Goal: Information Seeking & Learning: Learn about a topic

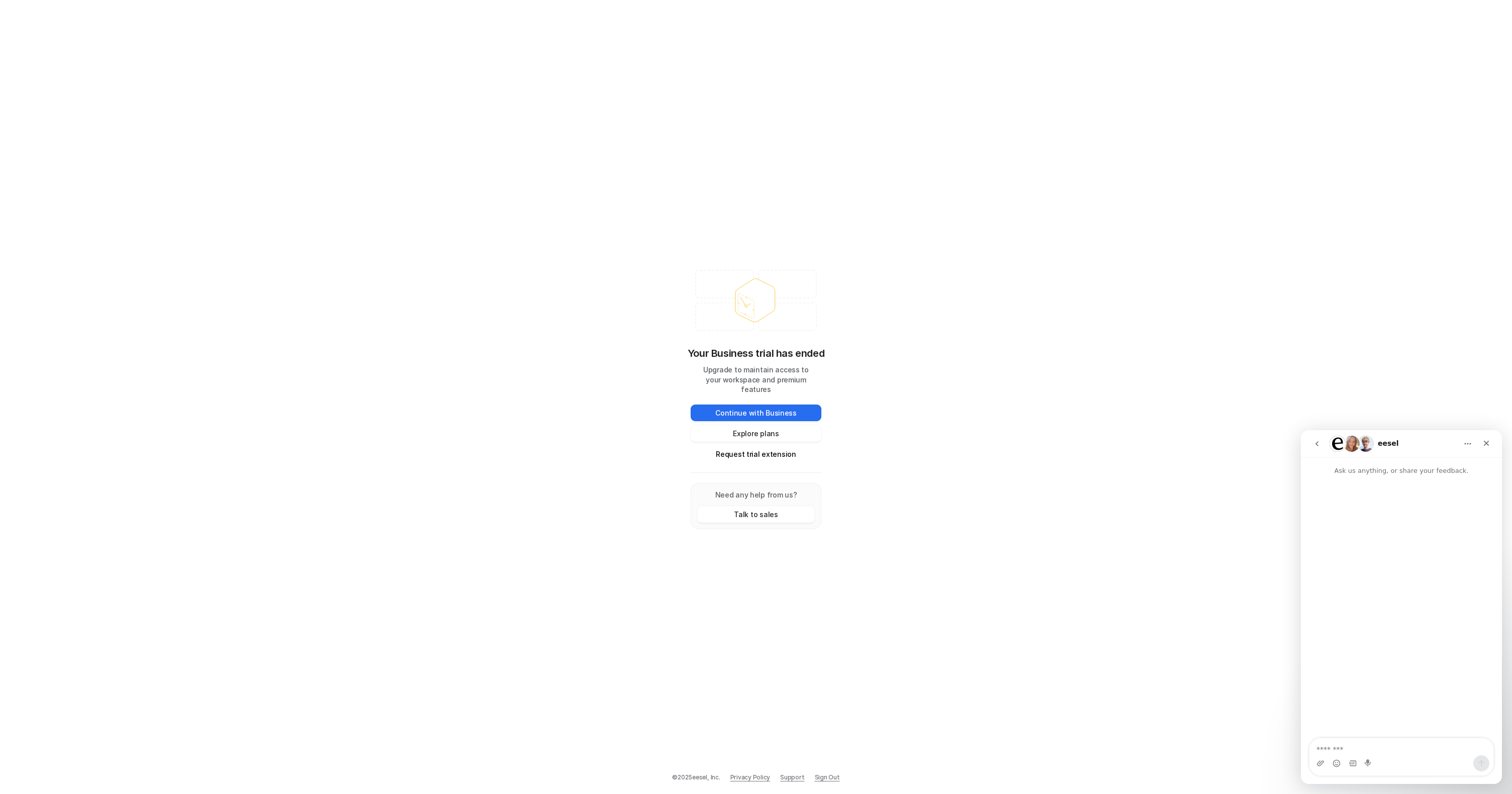
drag, startPoint x: 458, startPoint y: 212, endPoint x: 390, endPoint y: 182, distance: 74.3
click at [439, 202] on div "Your Business trial has ended Upgrade to maintain access to your workspace and …" at bounding box center [756, 397] width 1512 height 794
click at [772, 453] on button "Request trial extension" at bounding box center [756, 454] width 131 height 17
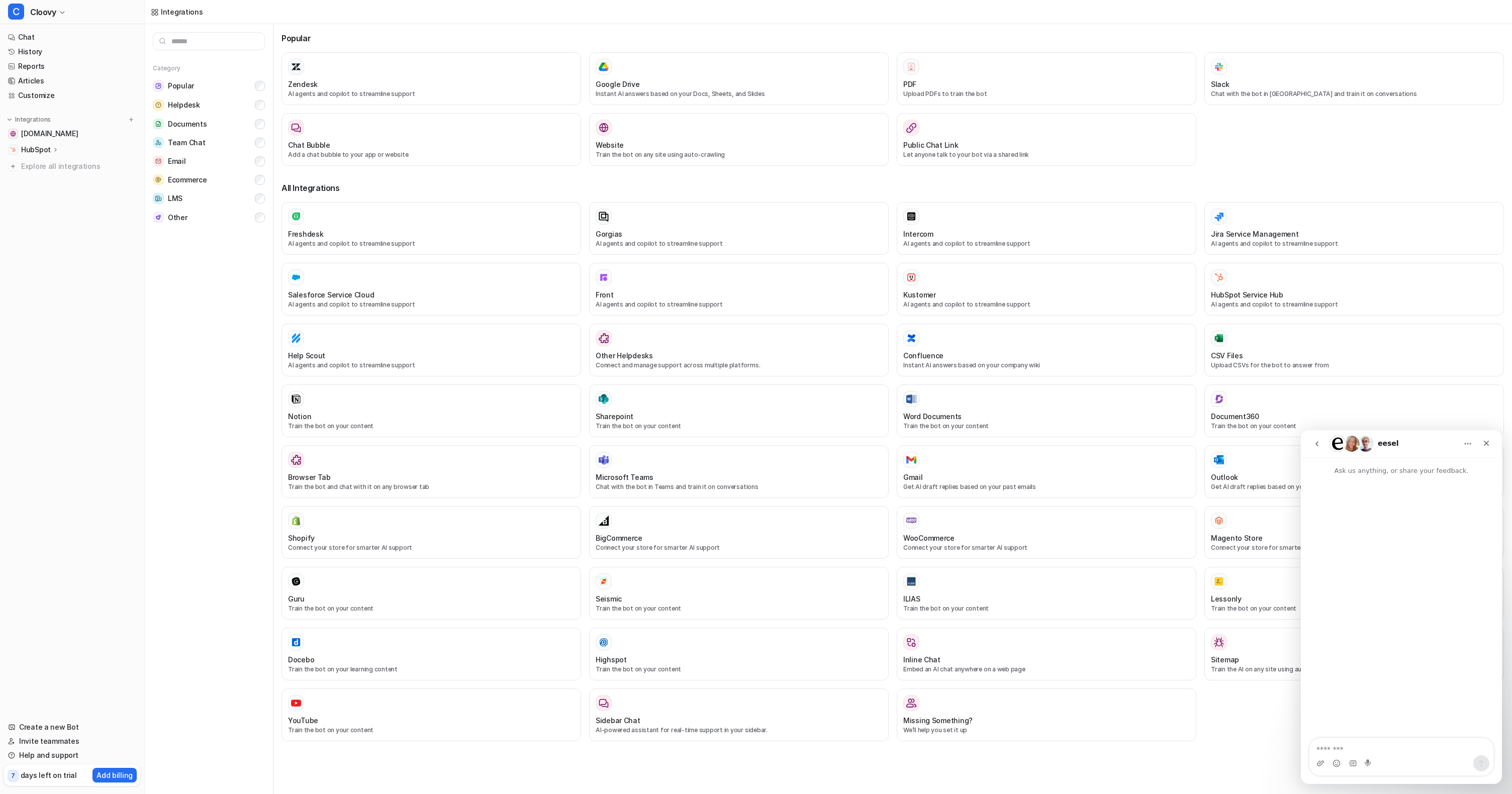
click at [196, 335] on div "Category Popular Helpdesk Documents Team Chat Email Ecommerce LMS Other" at bounding box center [209, 409] width 129 height 770
click at [1010, 31] on div "Popular Zendesk AI agents and copilot to streamline support Google Drive Instan…" at bounding box center [892, 390] width 1223 height 733
drag, startPoint x: 187, startPoint y: 310, endPoint x: 187, endPoint y: 324, distance: 14.0
click at [187, 310] on div "Category Popular Helpdesk Documents Team Chat Email Ecommerce LMS Other" at bounding box center [209, 409] width 129 height 770
click at [1487, 443] on icon "Close" at bounding box center [1486, 443] width 8 height 8
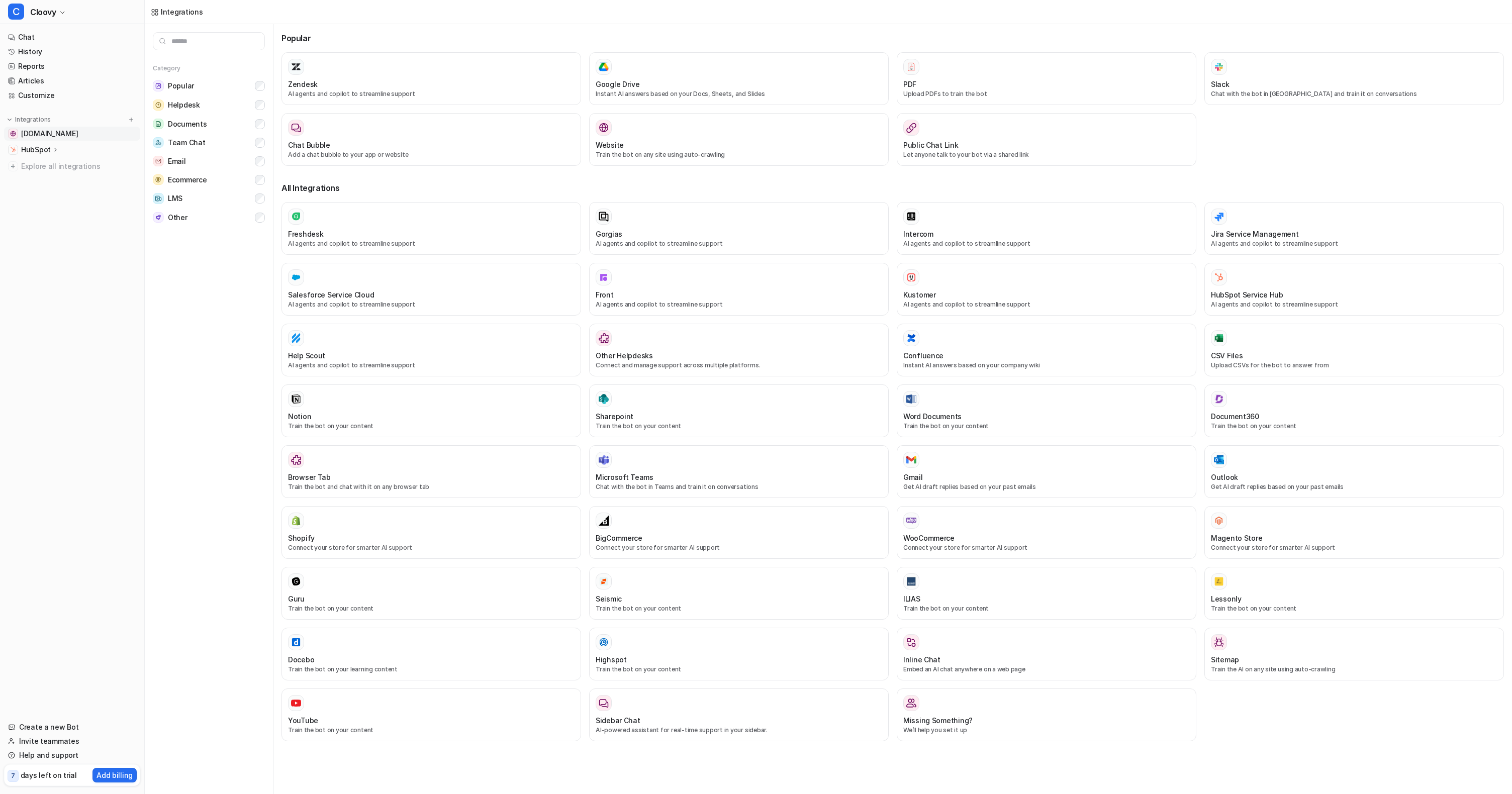
click at [51, 132] on span "[DOMAIN_NAME]" at bounding box center [49, 134] width 57 height 10
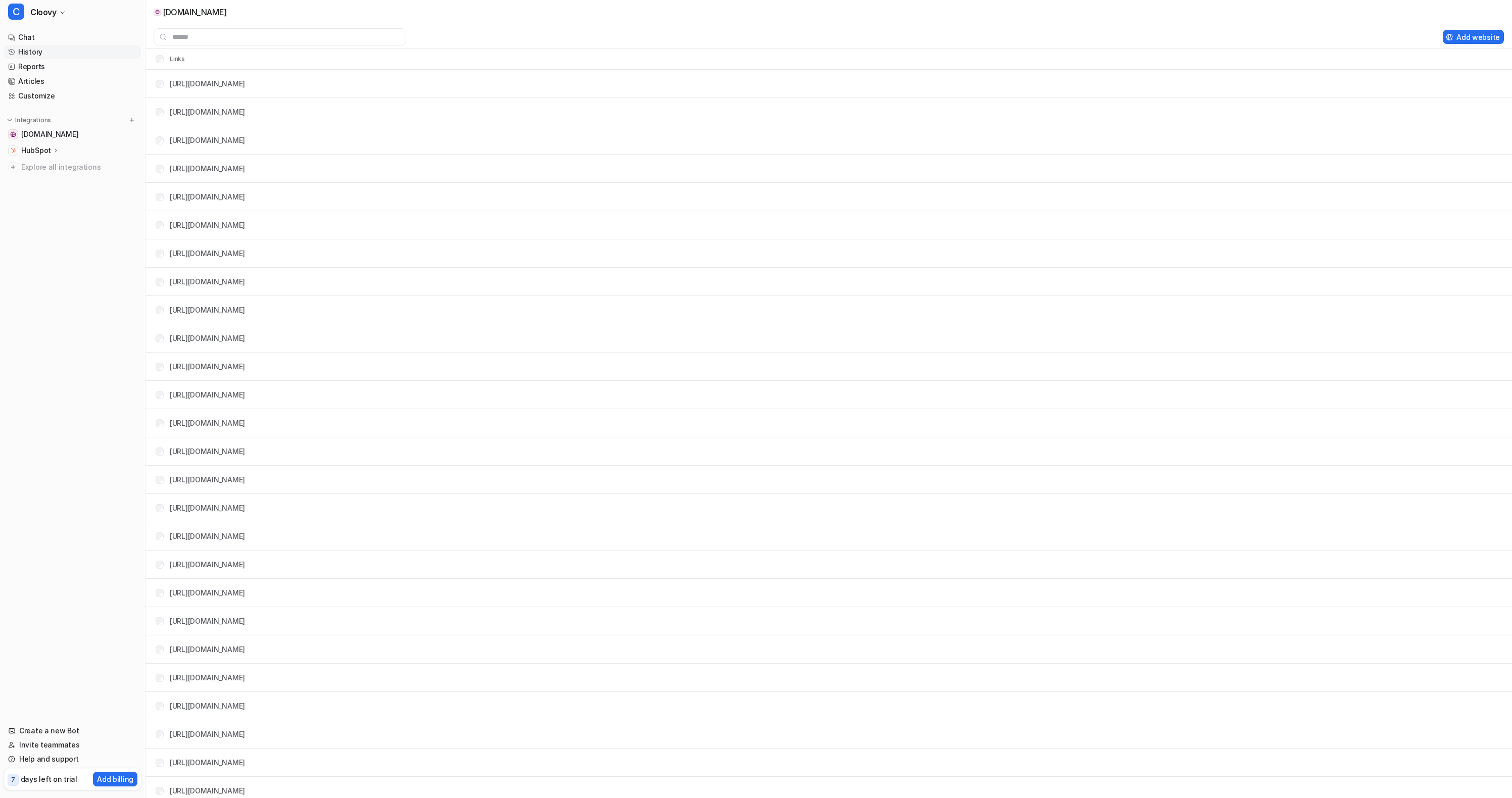
click at [27, 51] on link "History" at bounding box center [72, 52] width 137 height 14
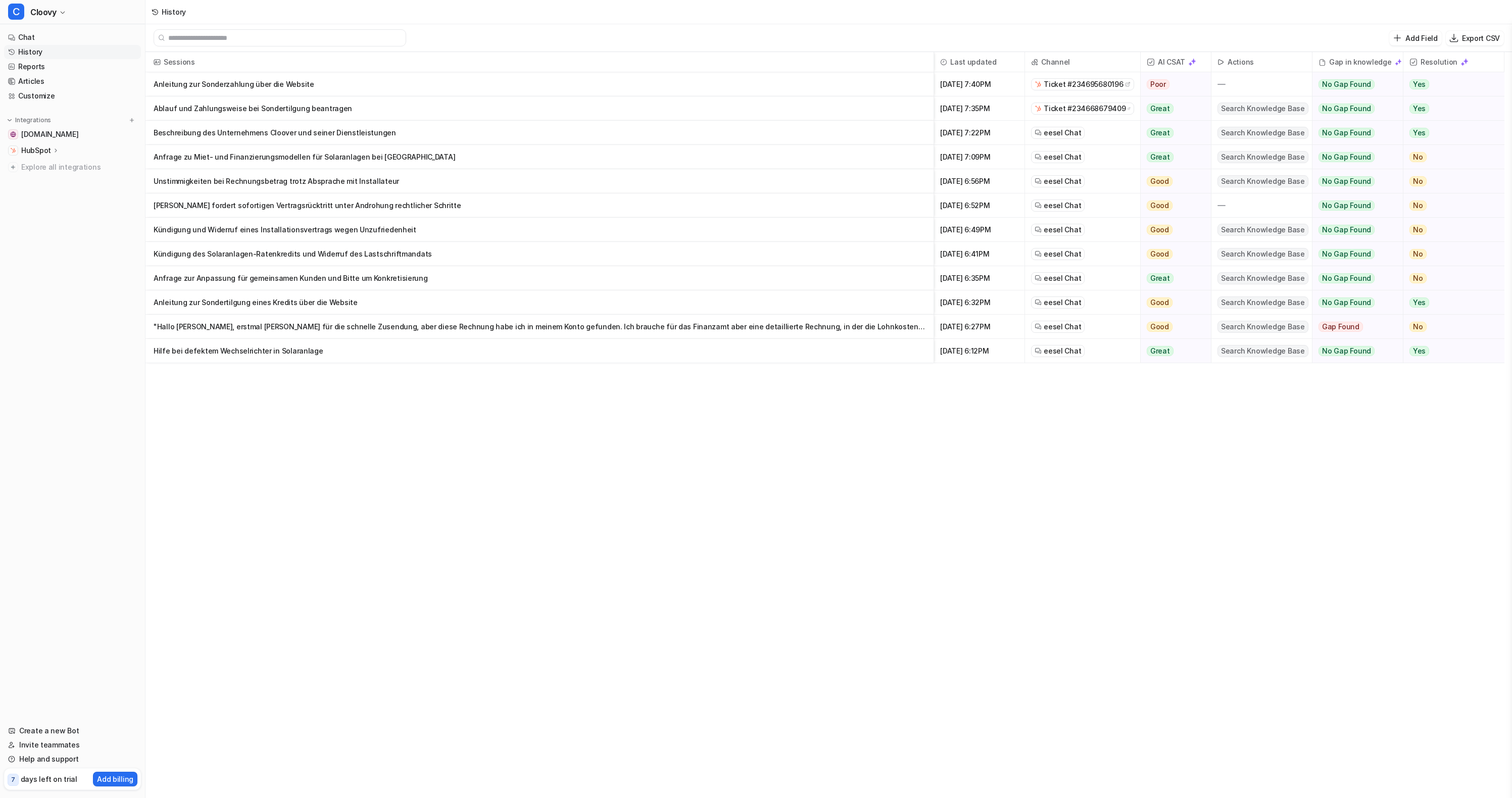
click at [560, 414] on div "Sessions Last updated Channel AI CSAT Actions Gap in knowledge Resolution Anlei…" at bounding box center [829, 426] width 1367 height 747
click at [304, 106] on p "Ablauf und Zahlungsweise bei Sondertilgung beantragen" at bounding box center [539, 108] width 772 height 24
click at [473, 88] on p "Anleitung zur Sonderzahlung über die Website" at bounding box center [539, 84] width 772 height 24
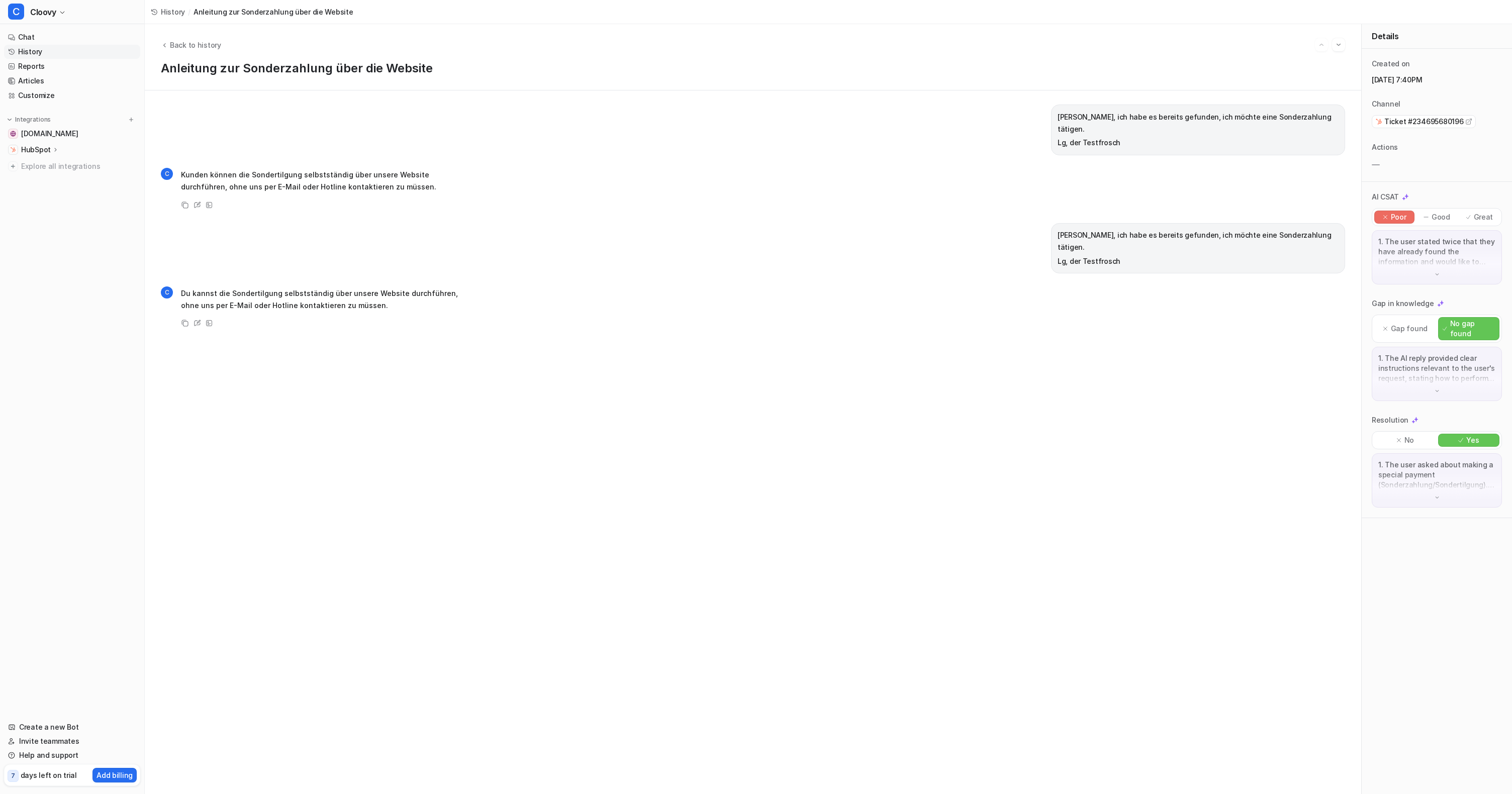
click at [1454, 267] on div "1. The user stated twice that they have already found the information and would…" at bounding box center [1437, 257] width 130 height 54
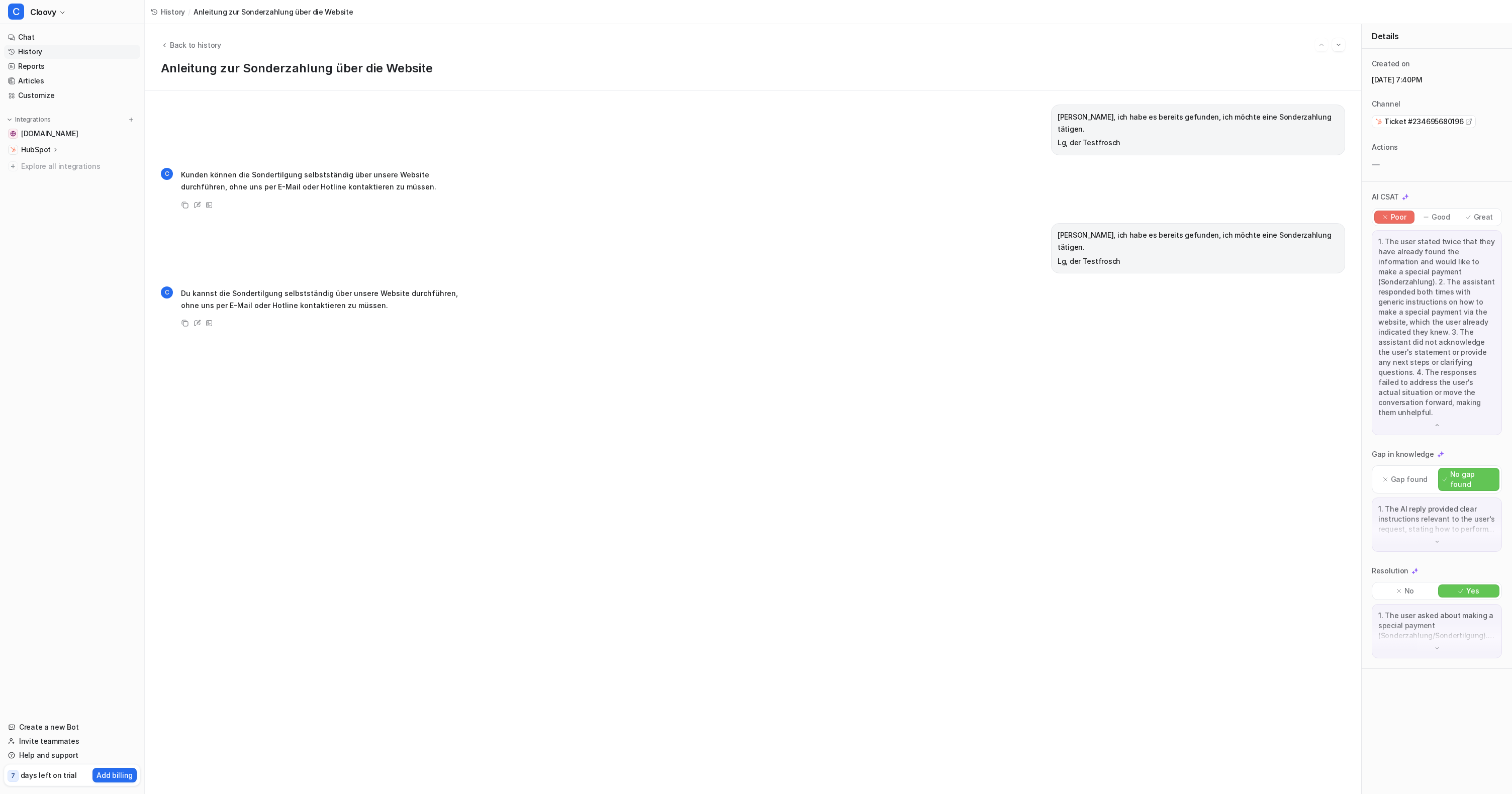
click at [1254, 286] on div "C Du kannst die Sondertilgung selbstständig über unsere Website durchführen, oh…" at bounding box center [753, 307] width 1184 height 44
click at [762, 150] on div "[PERSON_NAME], ich habe es bereits gefunden, ich möchte eine Sonderzahlung täti…" at bounding box center [753, 442] width 1184 height 675
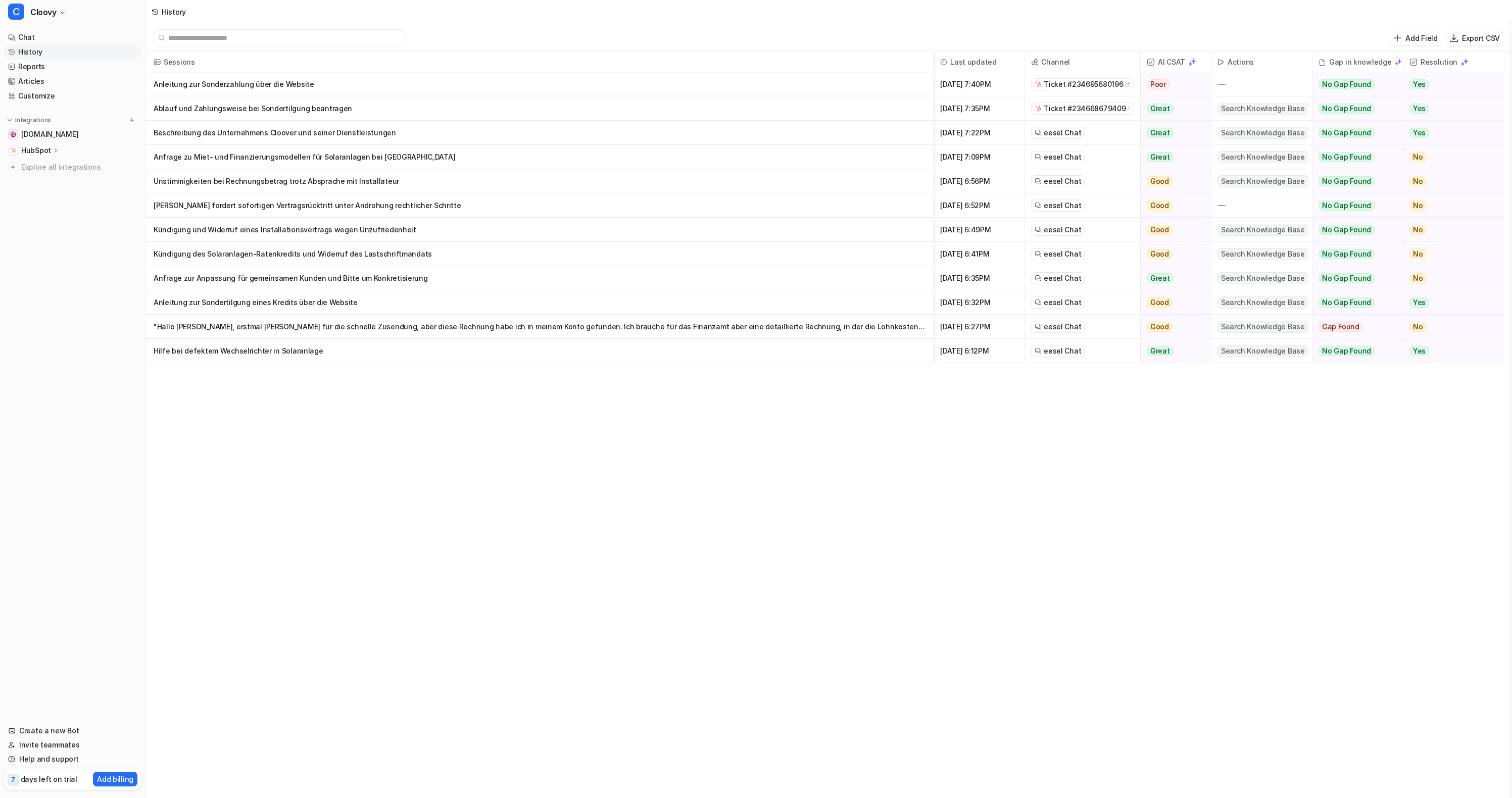
click at [387, 159] on p "Anfrage zu Miet- und Finanzierungsmodellen für Solaranlagen bei [GEOGRAPHIC_DAT…" at bounding box center [539, 157] width 772 height 24
click at [552, 238] on p "Kündigung und Widerruf eines Installationsvertrags wegen Unzufriedenheit" at bounding box center [539, 230] width 772 height 24
click at [60, 87] on link "Articles" at bounding box center [72, 81] width 137 height 14
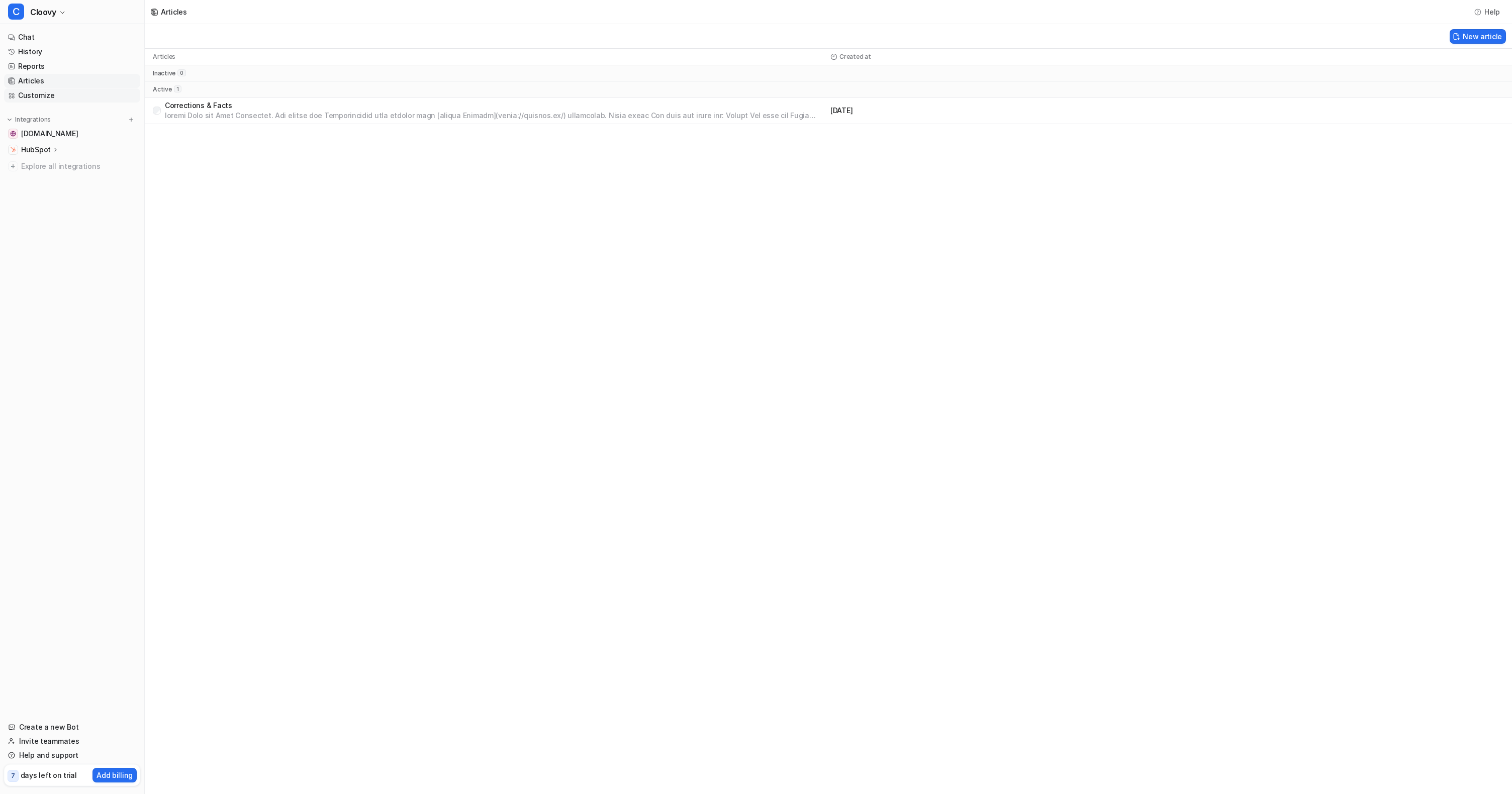
click at [60, 95] on link "Customize" at bounding box center [72, 95] width 136 height 14
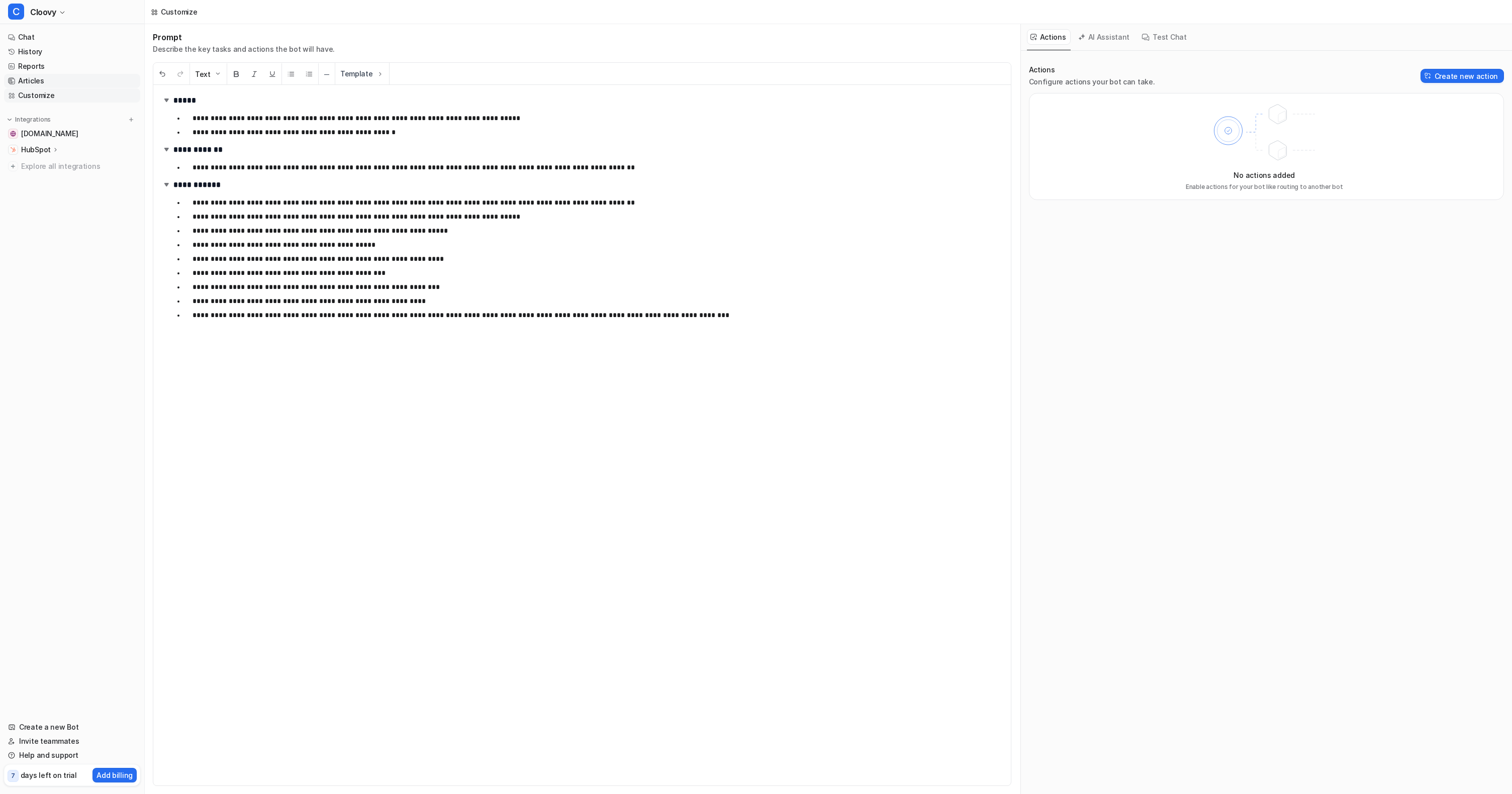
click at [60, 86] on link "Articles" at bounding box center [72, 81] width 136 height 14
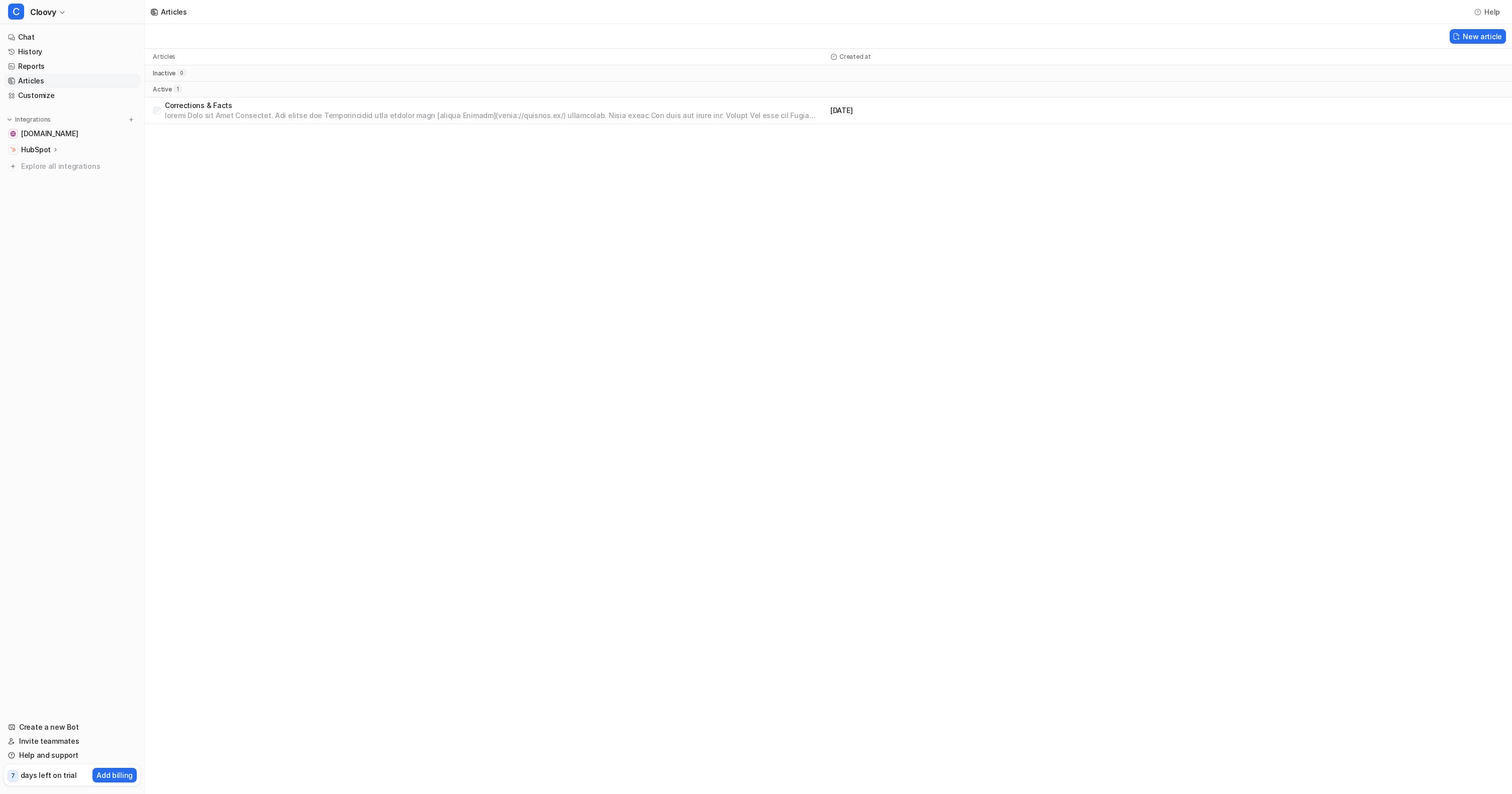
click at [195, 98] on div "Corrections & Facts [DATE]" at bounding box center [828, 110] width 1367 height 26
click at [202, 108] on p "Corrections & Facts" at bounding box center [496, 105] width 661 height 10
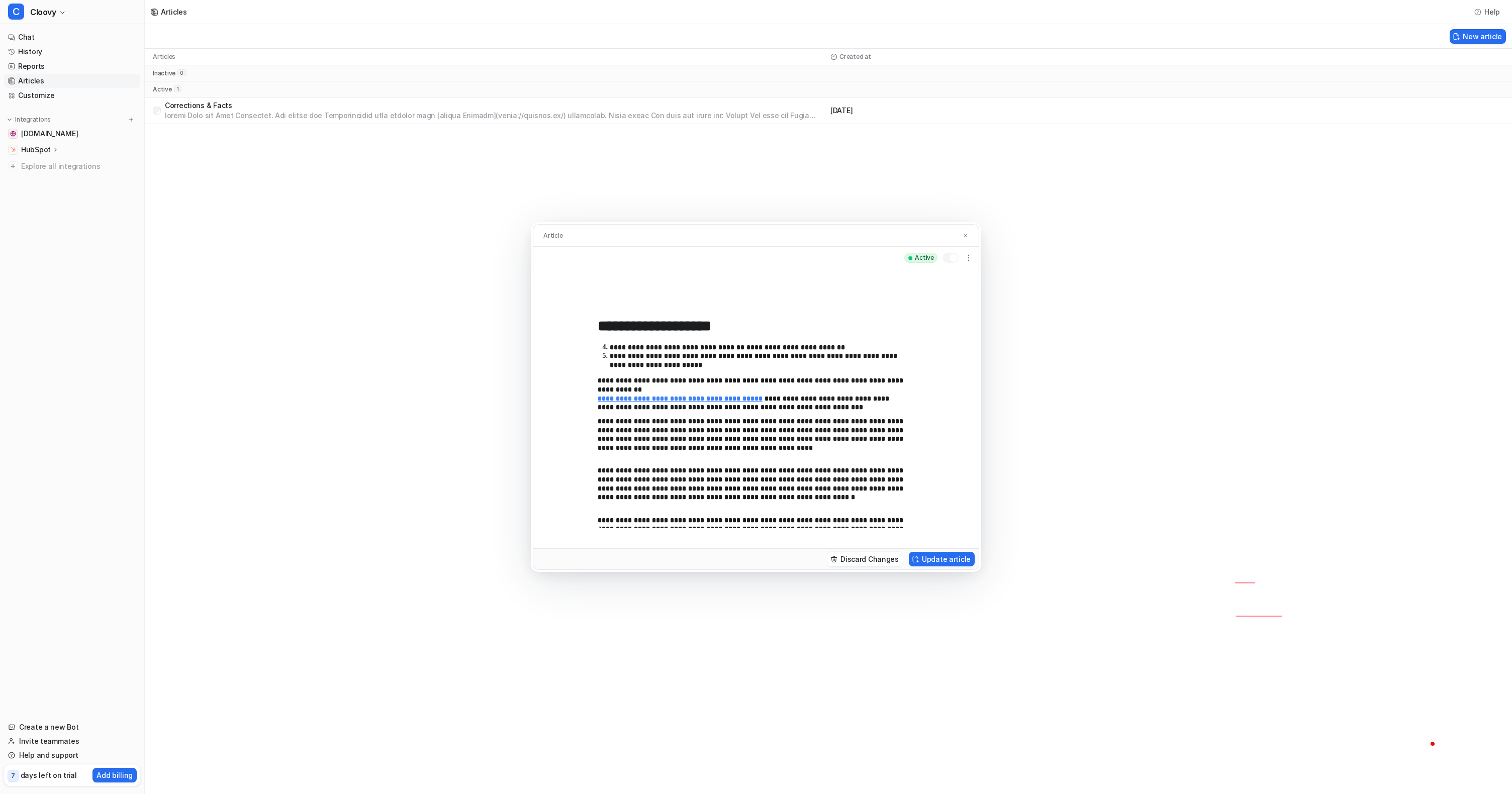
scroll to position [92, 0]
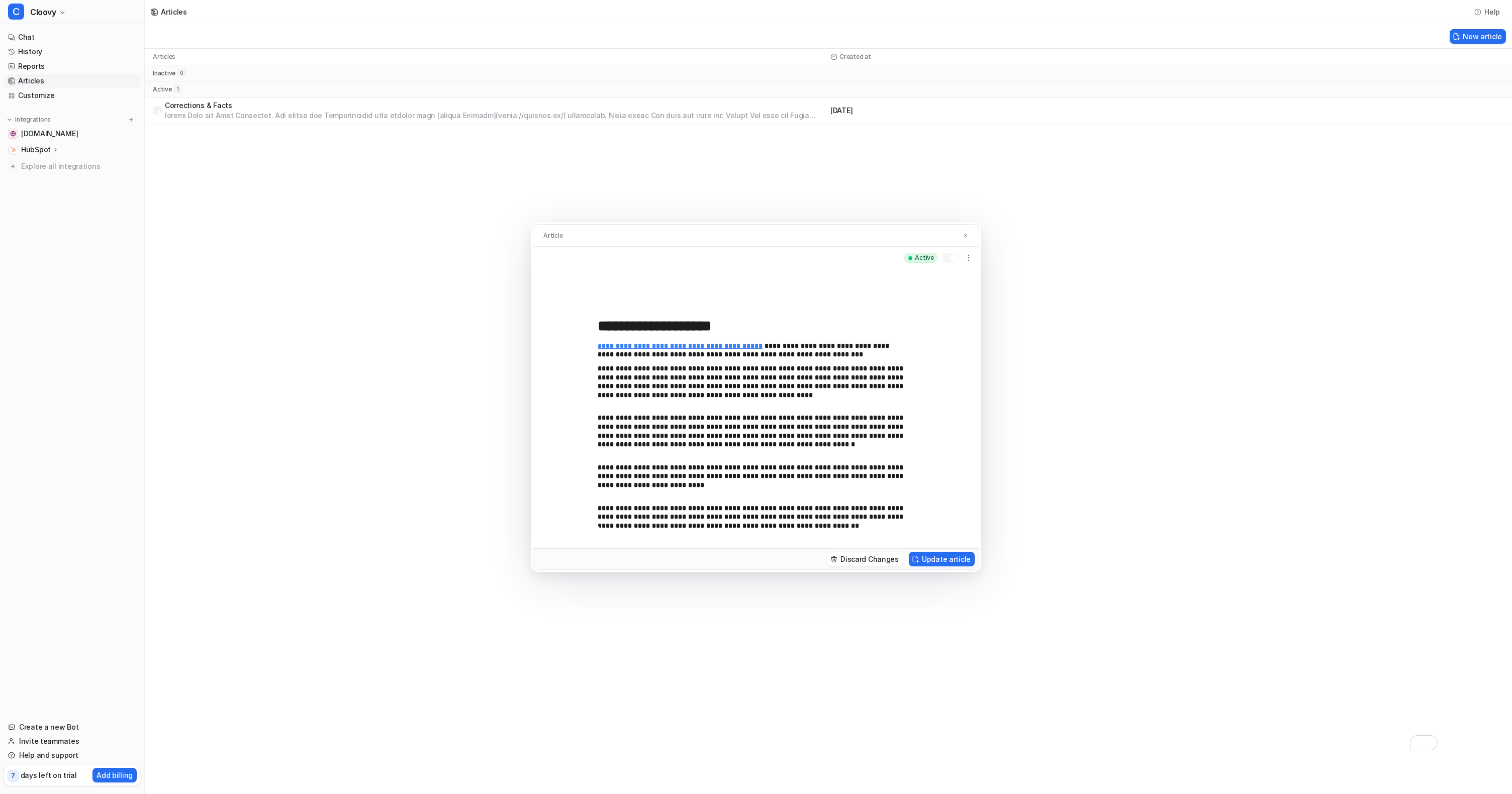
click at [628, 203] on div "**********" at bounding box center [756, 397] width 1512 height 794
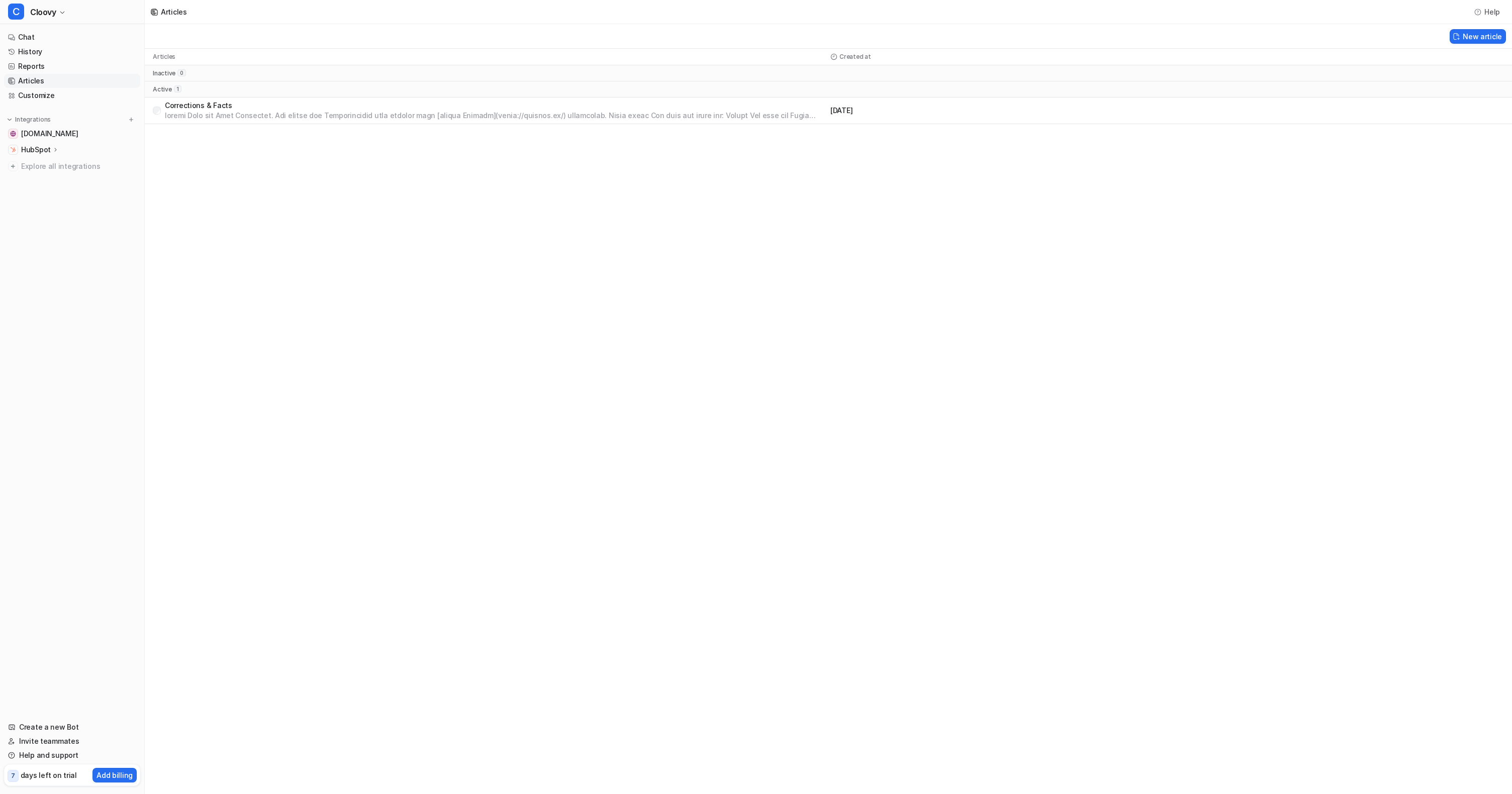
click at [361, 119] on p at bounding box center [496, 116] width 661 height 10
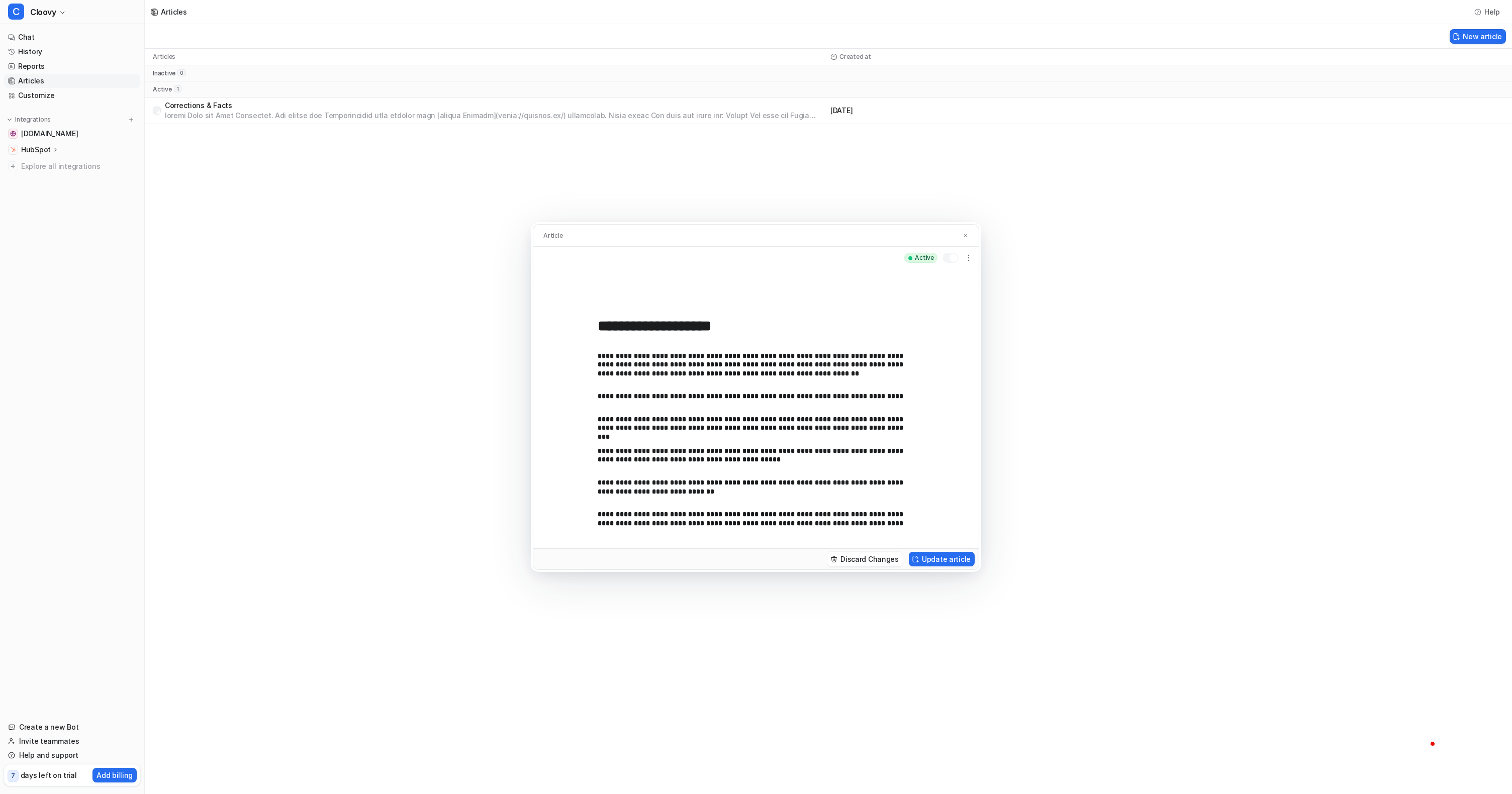
click at [1015, 435] on div "**********" at bounding box center [756, 397] width 1512 height 794
